Goal: Entertainment & Leisure: Consume media (video, audio)

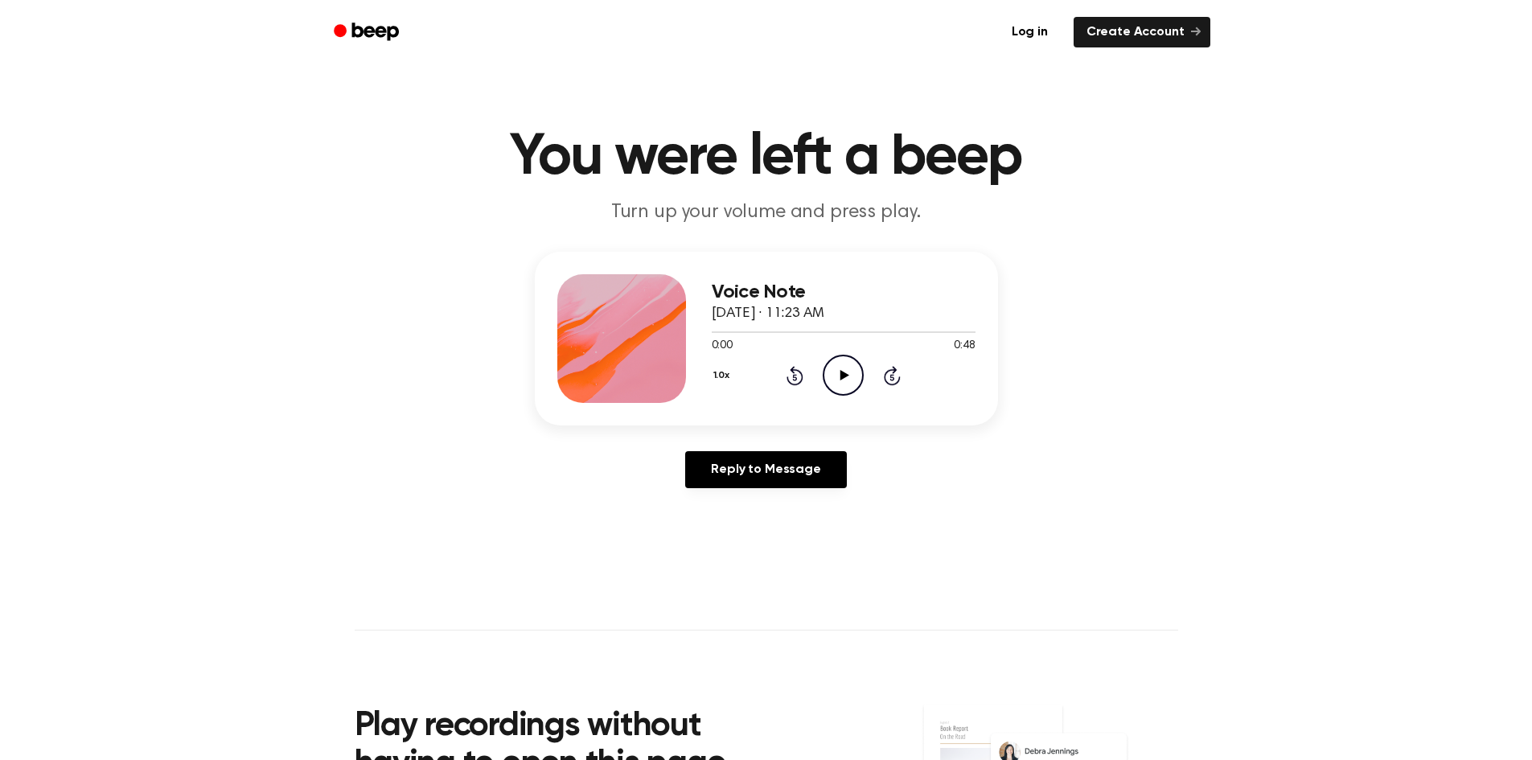
click at [842, 376] on icon at bounding box center [845, 375] width 9 height 10
click at [847, 366] on icon "Play Audio" at bounding box center [843, 375] width 41 height 41
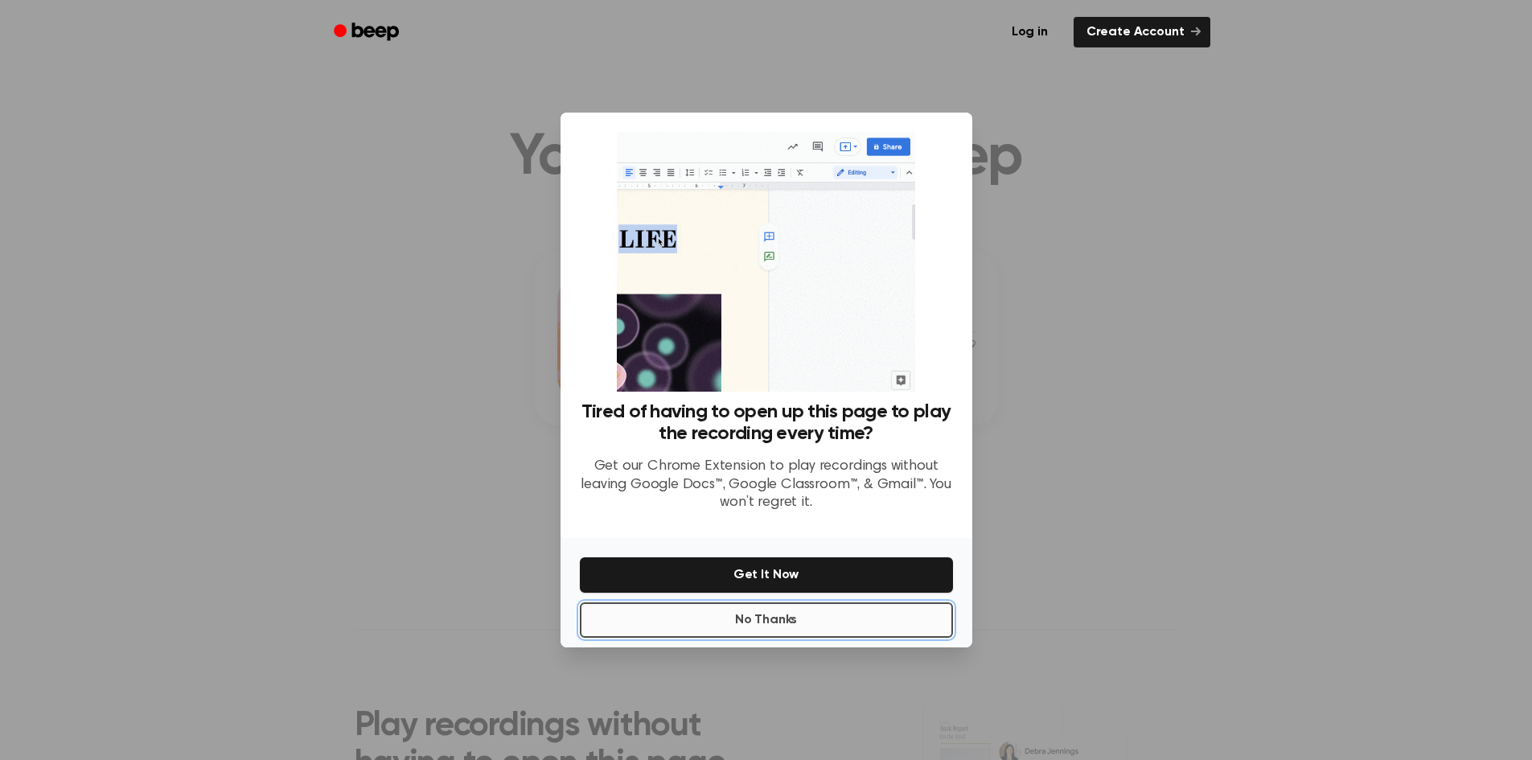
click at [769, 618] on button "No Thanks" at bounding box center [766, 620] width 373 height 35
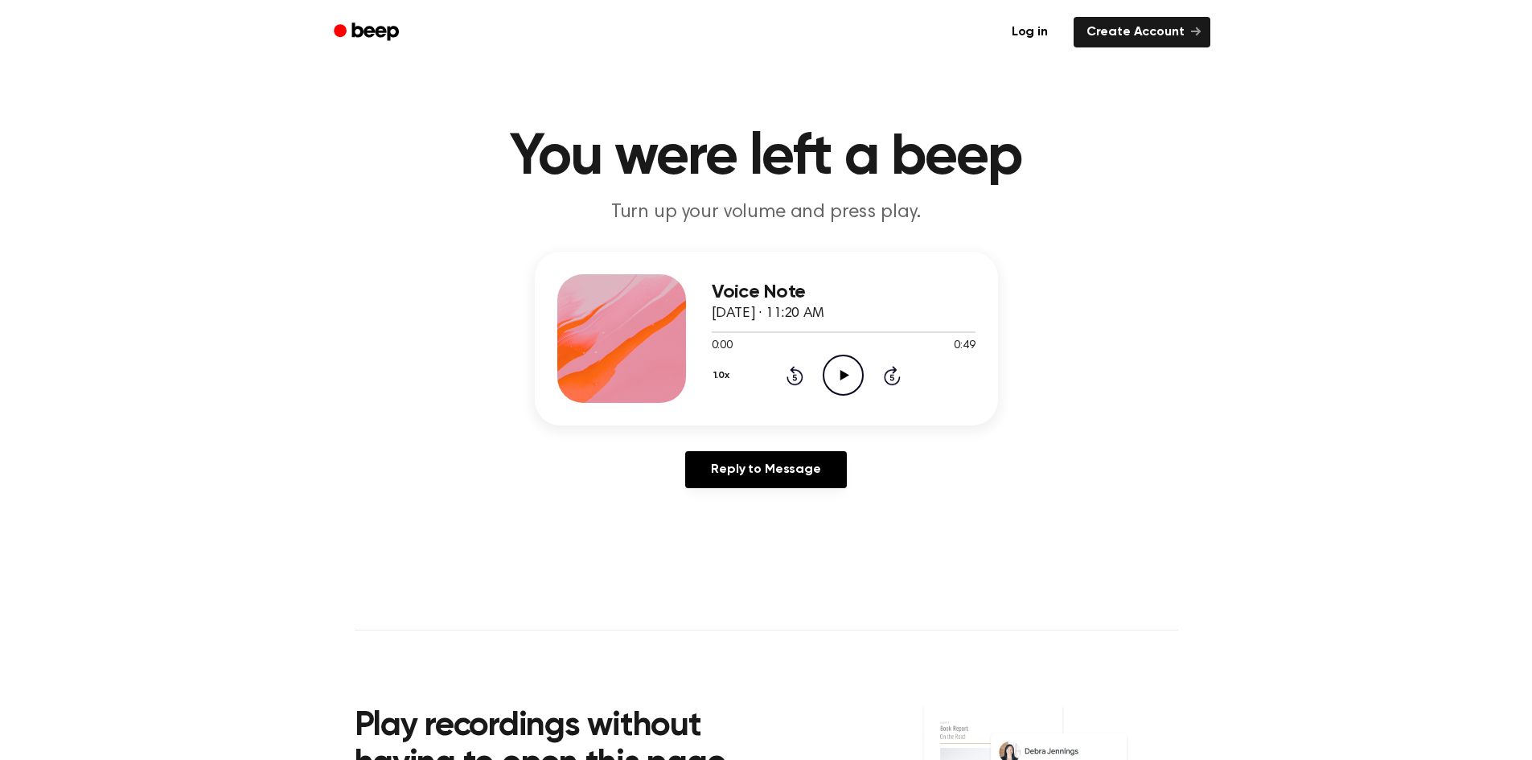
click at [845, 376] on icon at bounding box center [845, 375] width 9 height 10
